Goal: Task Accomplishment & Management: Manage account settings

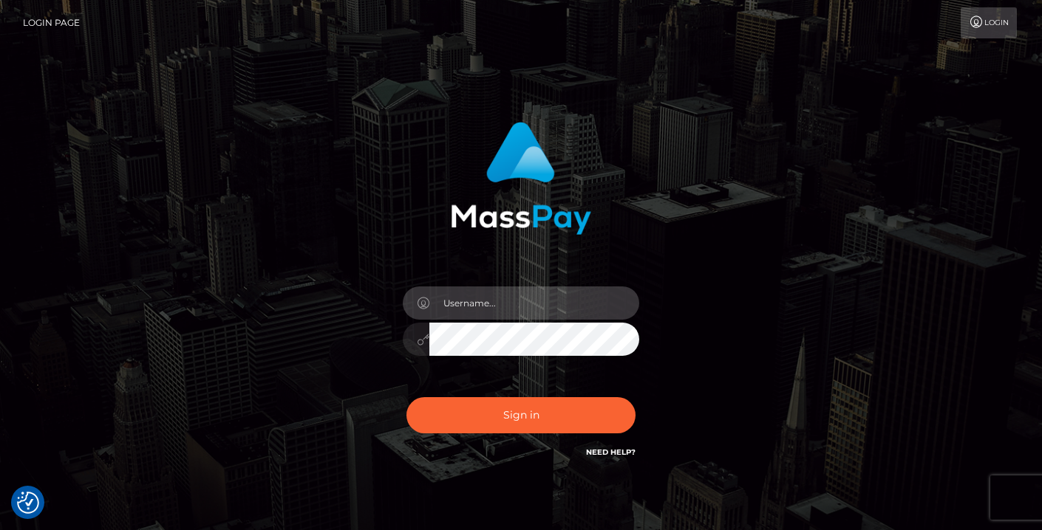
type input "c.theresa.r@gmail.com"
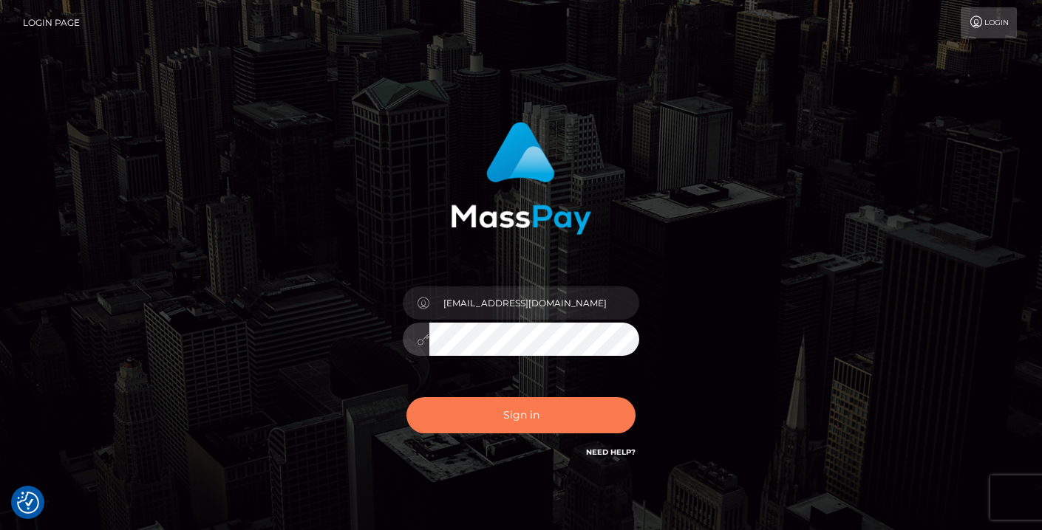
click at [510, 419] on button "Sign in" at bounding box center [520, 415] width 229 height 36
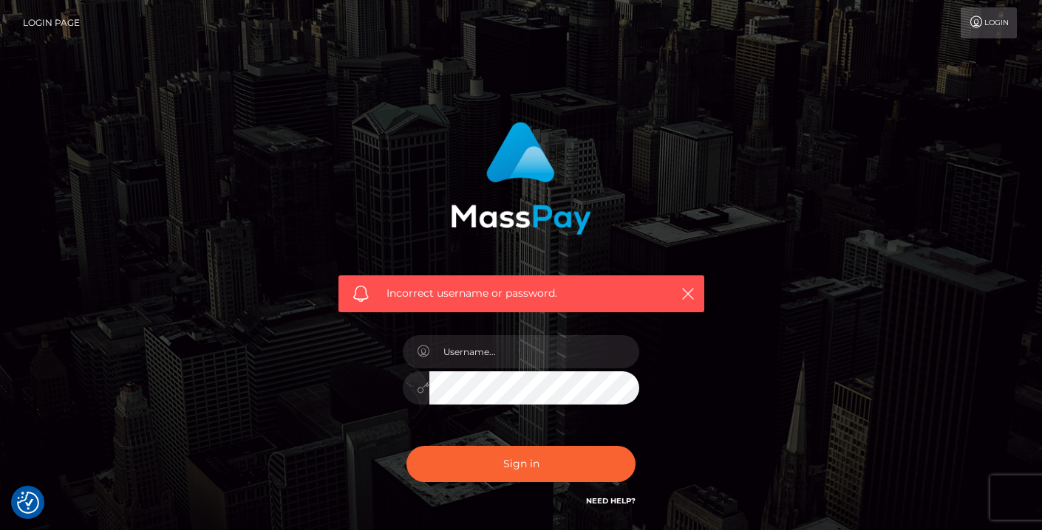
click at [980, 25] on icon at bounding box center [976, 22] width 16 height 12
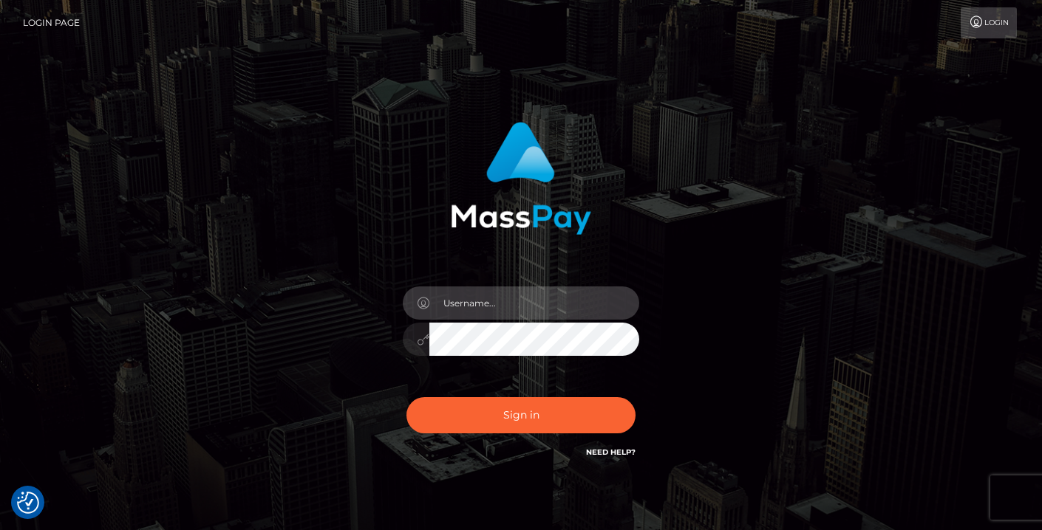
type input "c.theresa.r@gmail.com"
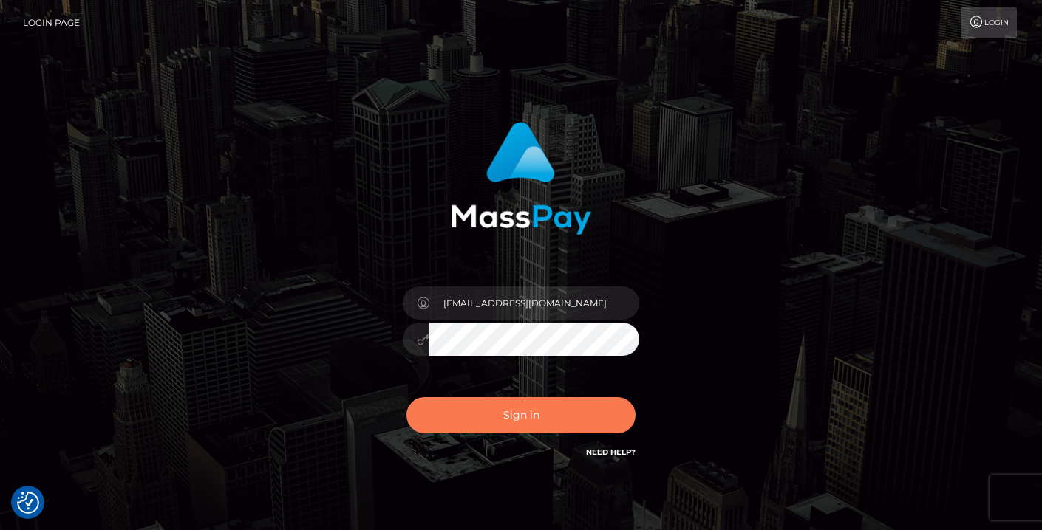
click at [515, 411] on button "Sign in" at bounding box center [520, 415] width 229 height 36
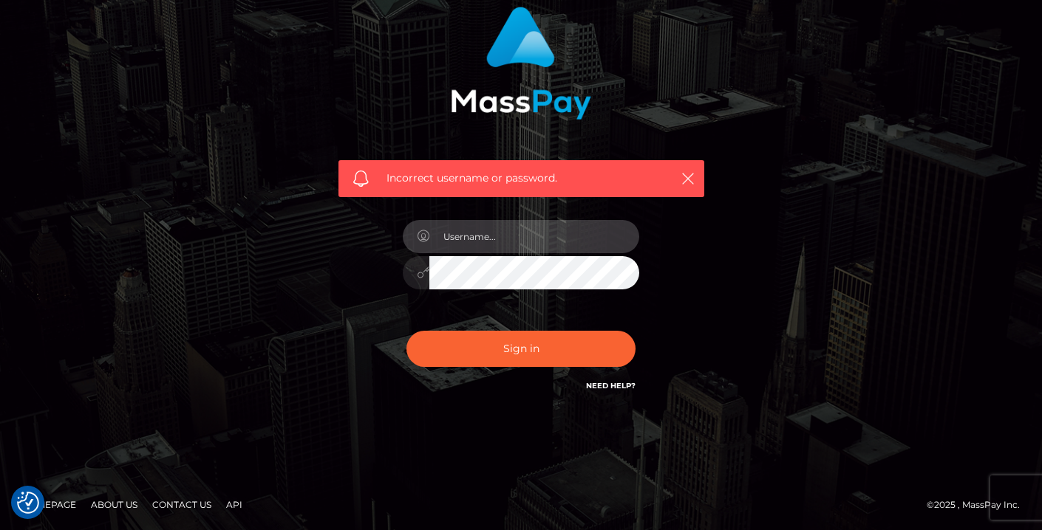
scroll to position [114, 0]
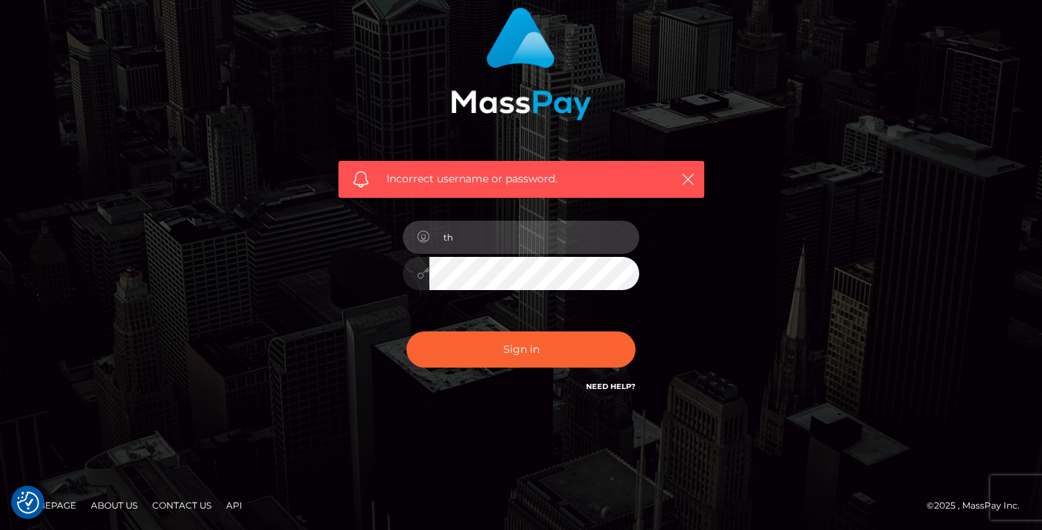
type input "t"
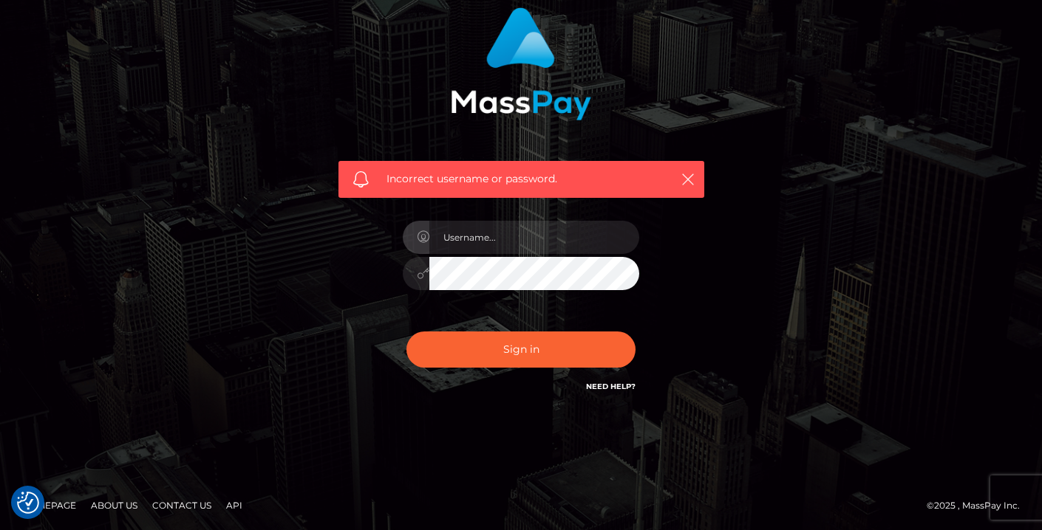
click at [705, 186] on div "Incorrect username or password." at bounding box center [521, 97] width 388 height 202
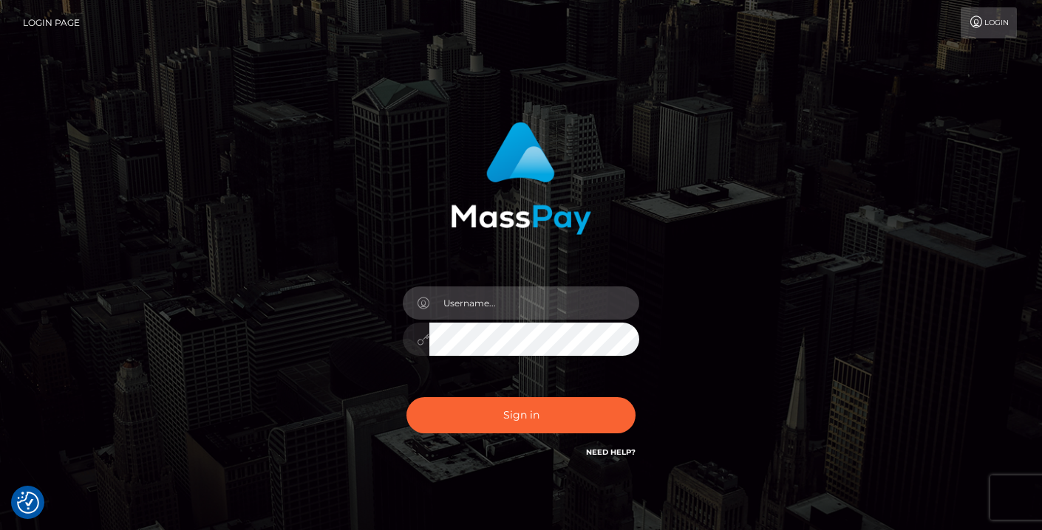
type input "c.theresa.r@gmail.com"
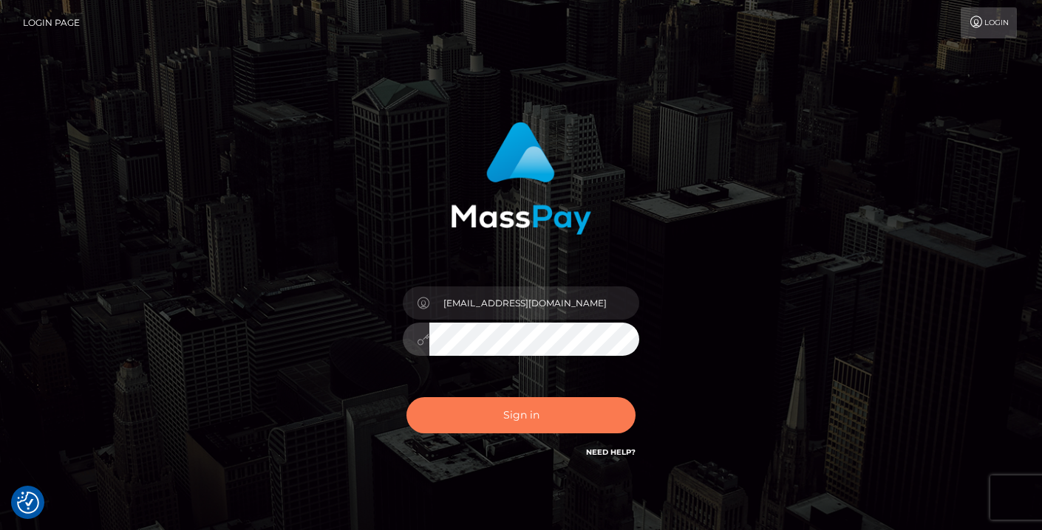
click at [530, 416] on button "Sign in" at bounding box center [520, 415] width 229 height 36
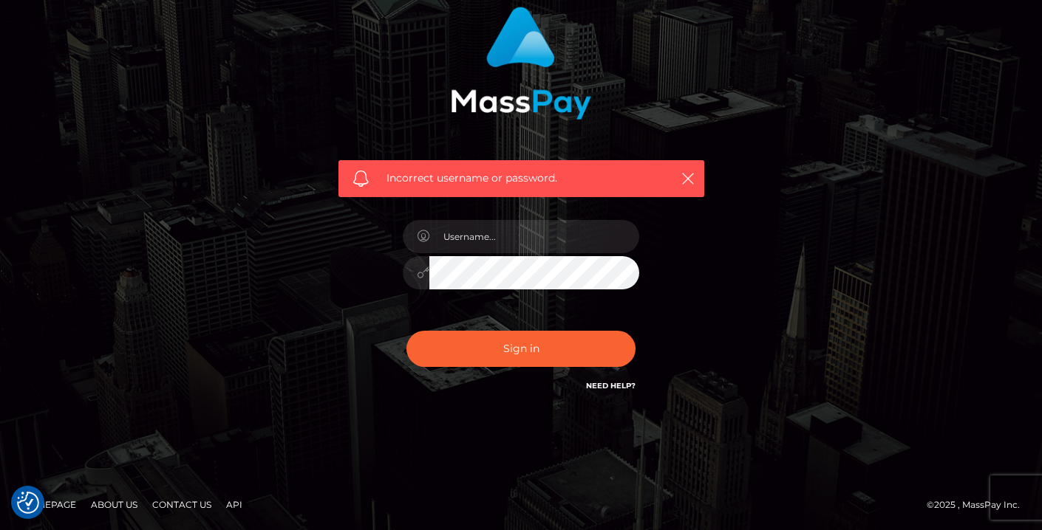
scroll to position [114, 0]
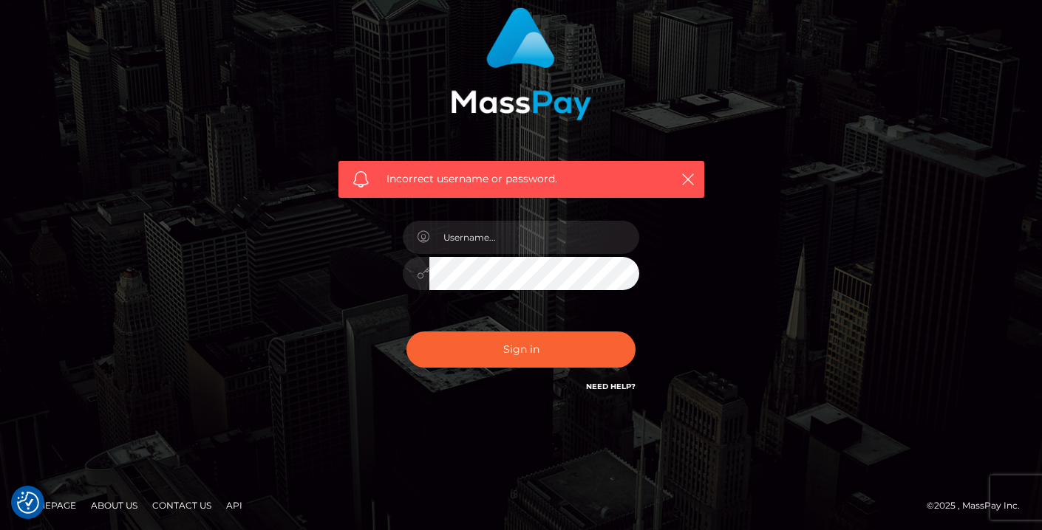
click at [600, 385] on link "Need Help?" at bounding box center [610, 387] width 49 height 10
